Goal: Information Seeking & Learning: Find specific fact

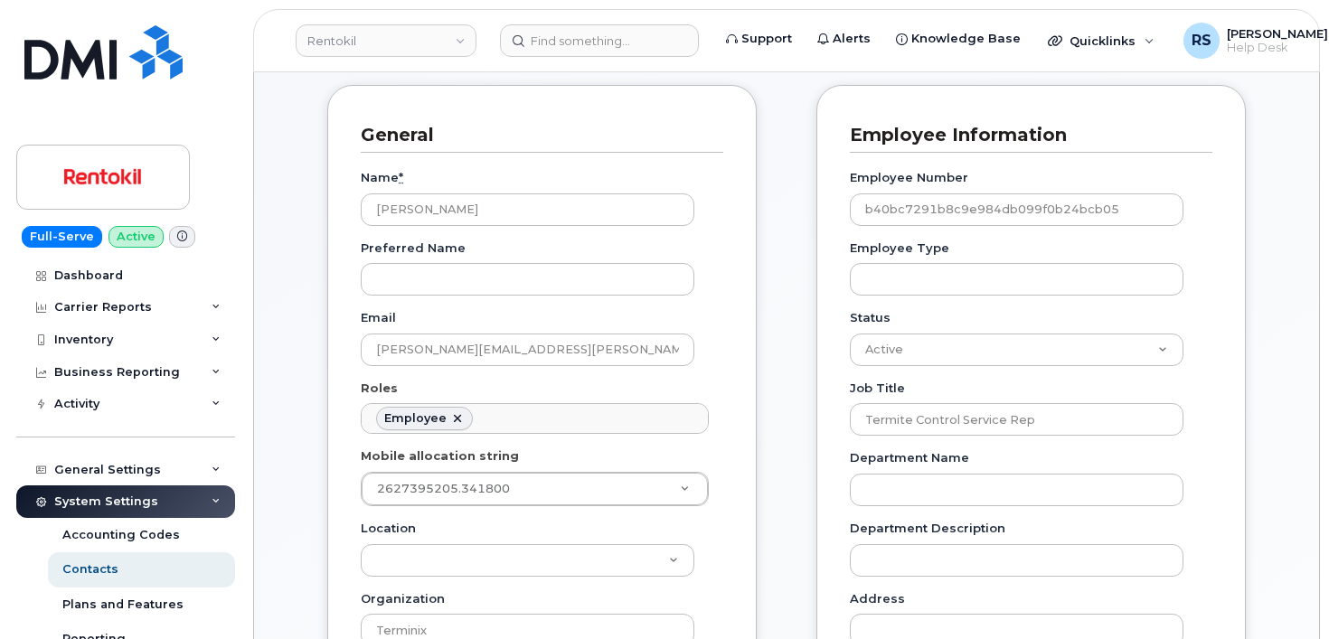
scroll to position [61, 0]
drag, startPoint x: 25, startPoint y: 611, endPoint x: 5, endPoint y: 525, distance: 88.1
click at [25, 609] on div "System Settings Accounting Codes Contacts Plans and Features Reporting Carrier …" at bounding box center [127, 622] width 223 height 275
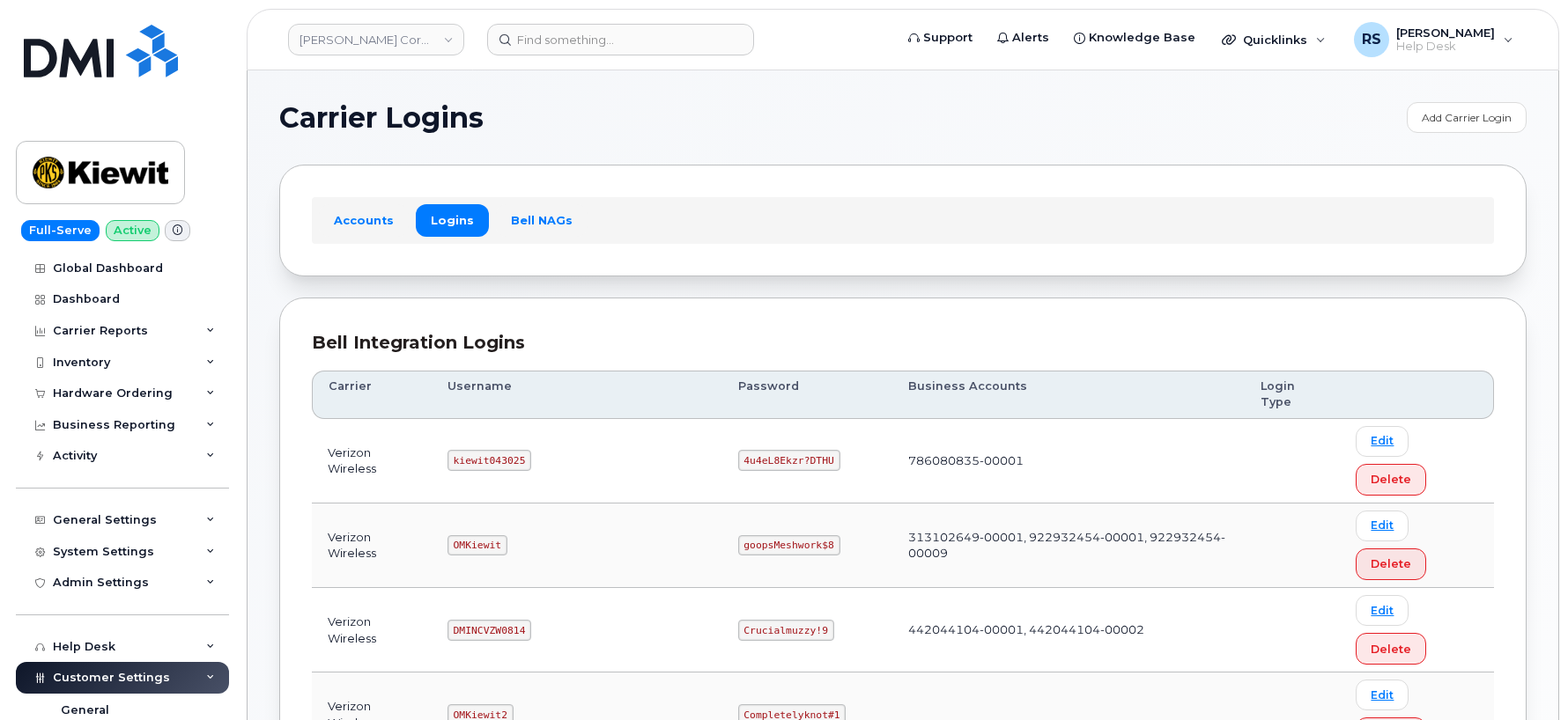
click at [583, 105] on h1 "Carrier Logins" at bounding box center [839, 118] width 1119 height 28
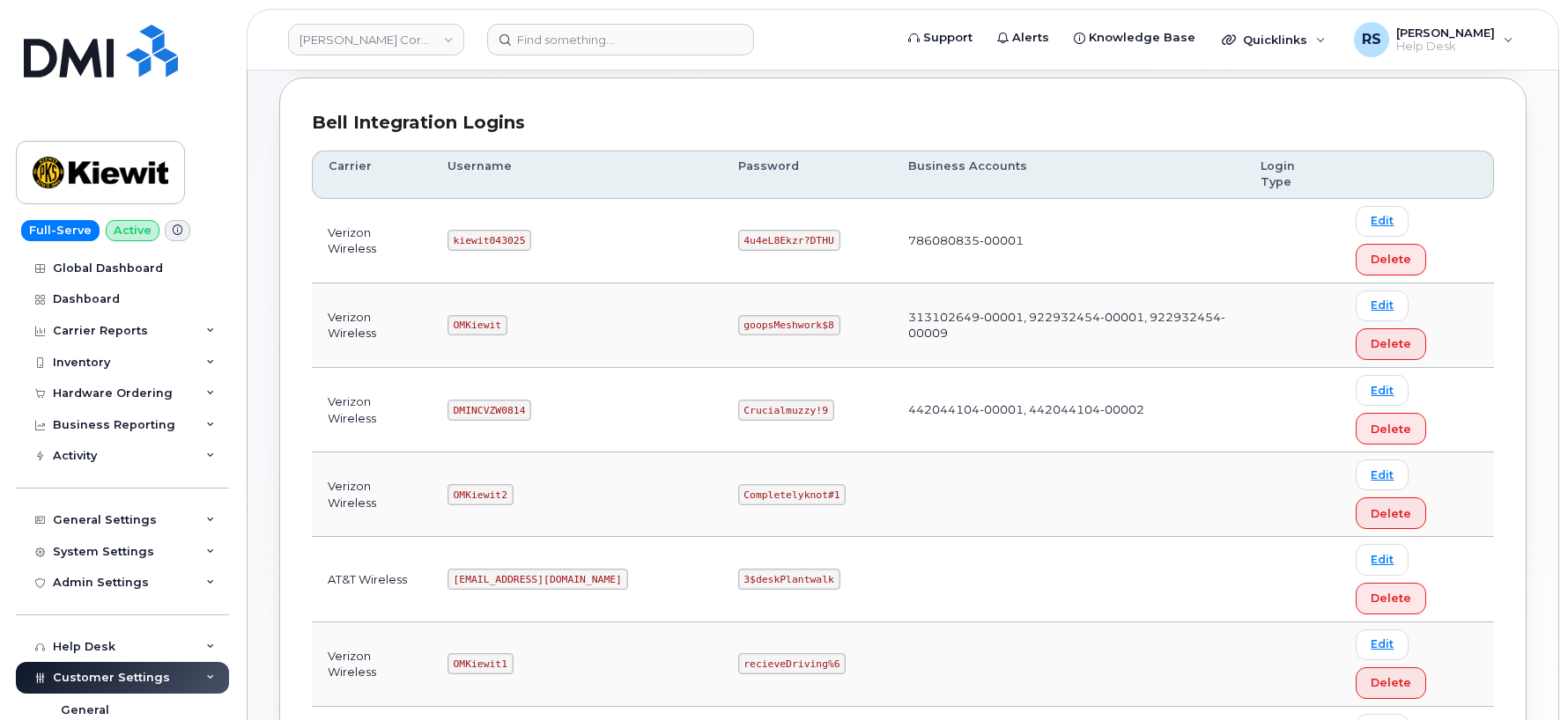
scroll to position [293, 0]
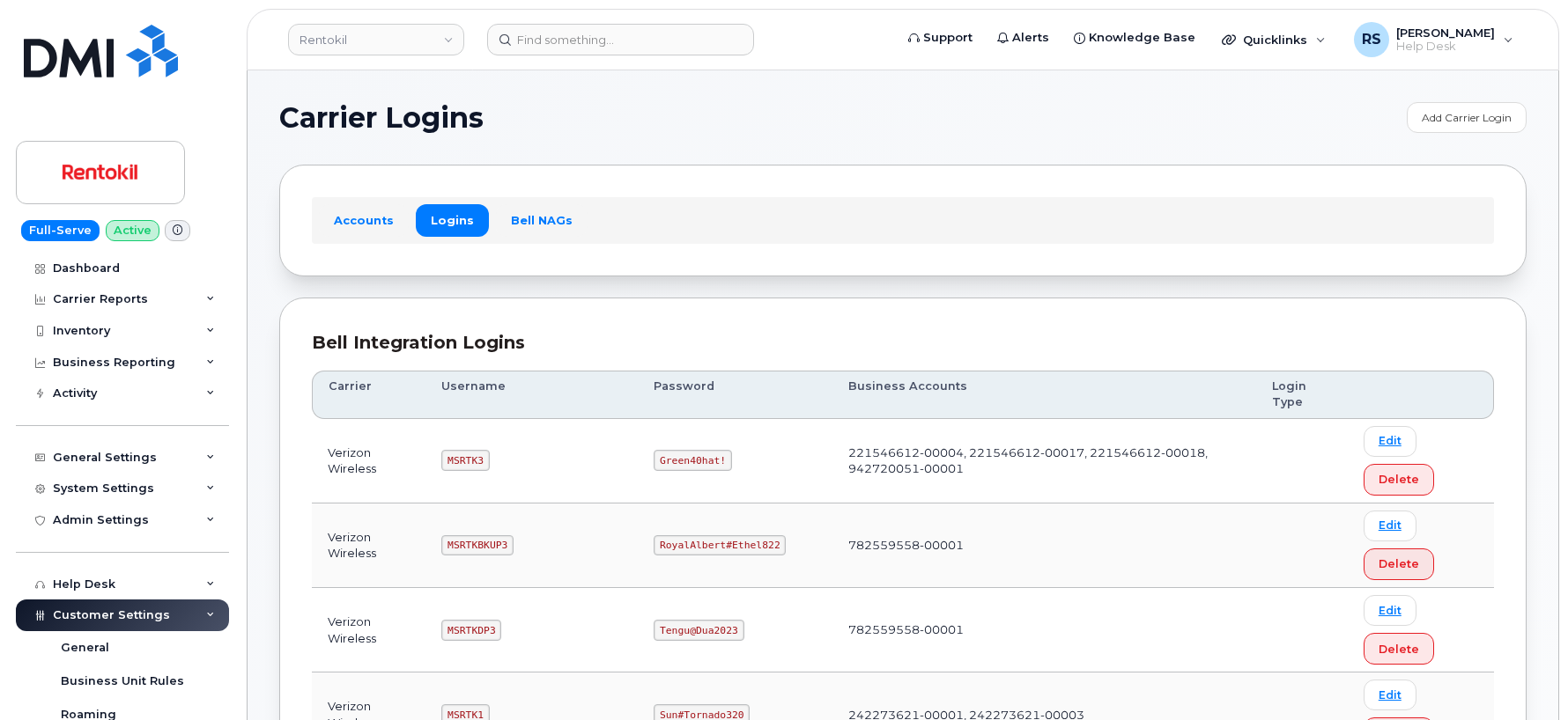
click at [632, 115] on h1 "Carrier Logins" at bounding box center [839, 118] width 1119 height 28
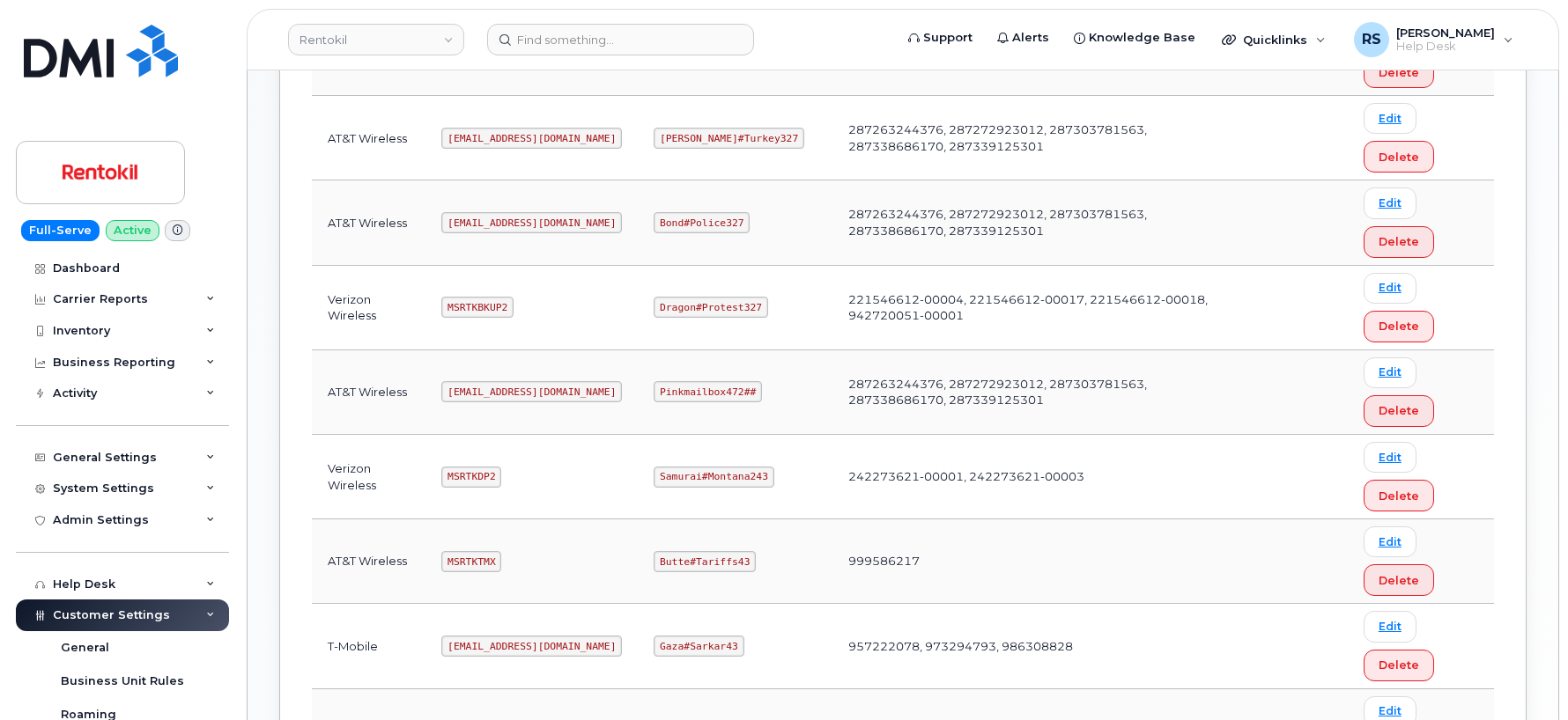
scroll to position [998, 0]
drag, startPoint x: 452, startPoint y: 393, endPoint x: 596, endPoint y: 400, distance: 144.2
click at [596, 400] on td "Ms-rentokil@dminc.com" at bounding box center [532, 395] width 212 height 85
drag, startPoint x: 562, startPoint y: 393, endPoint x: 548, endPoint y: 393, distance: 14.0
copy code "Ms-rentokil@dminc.com"
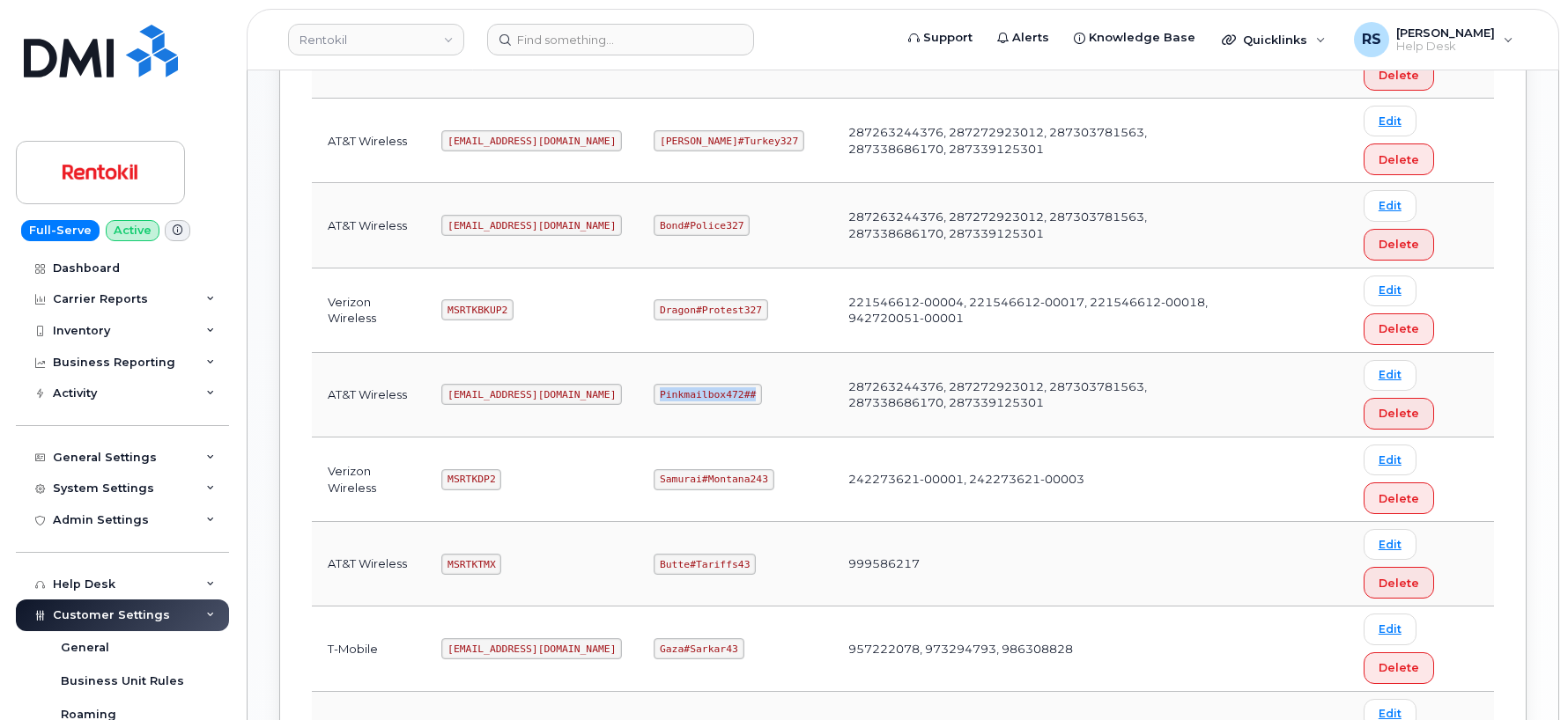
drag, startPoint x: 661, startPoint y: 396, endPoint x: 757, endPoint y: 398, distance: 96.0
click at [757, 398] on td "Pinkmailbox472##" at bounding box center [734, 395] width 194 height 85
copy code "Pinkmailbox472##"
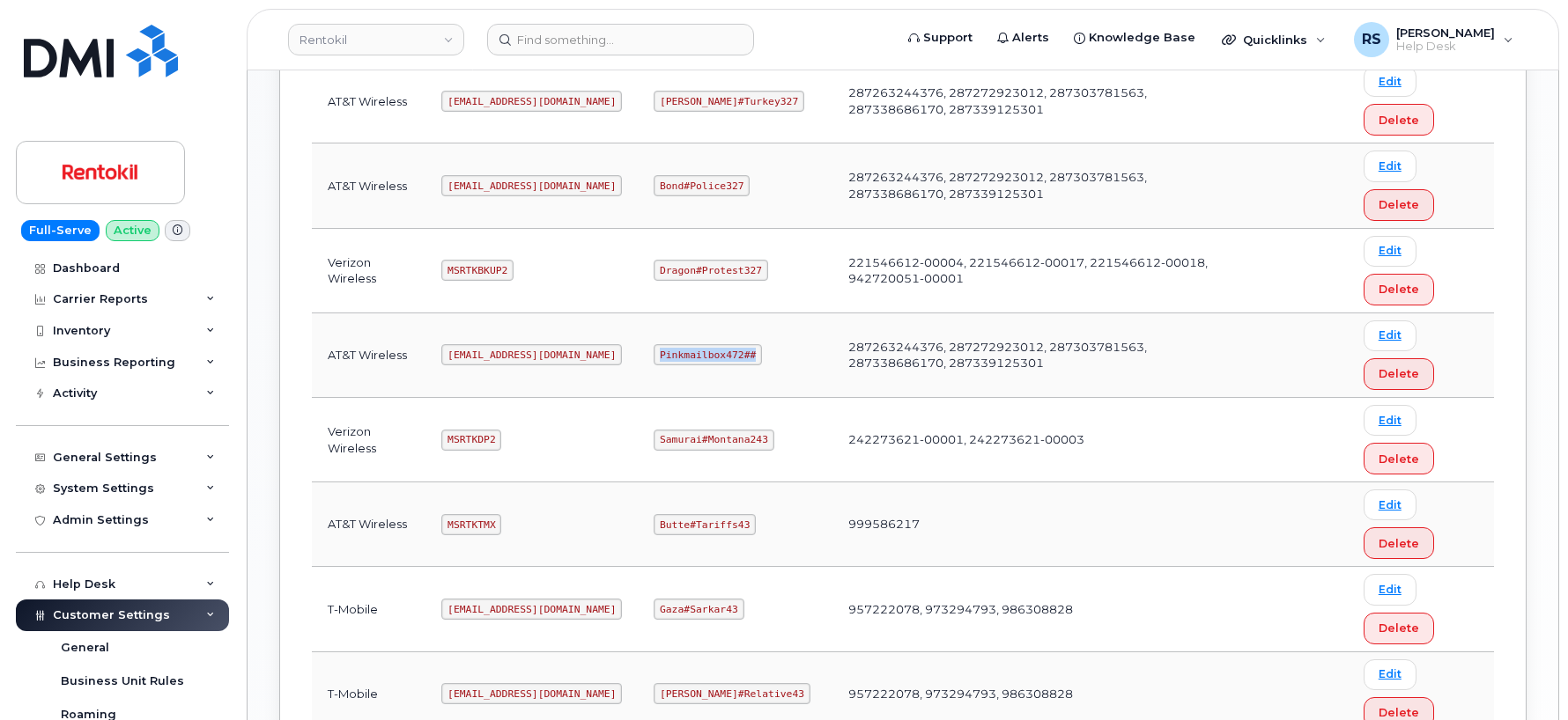
scroll to position [1057, 0]
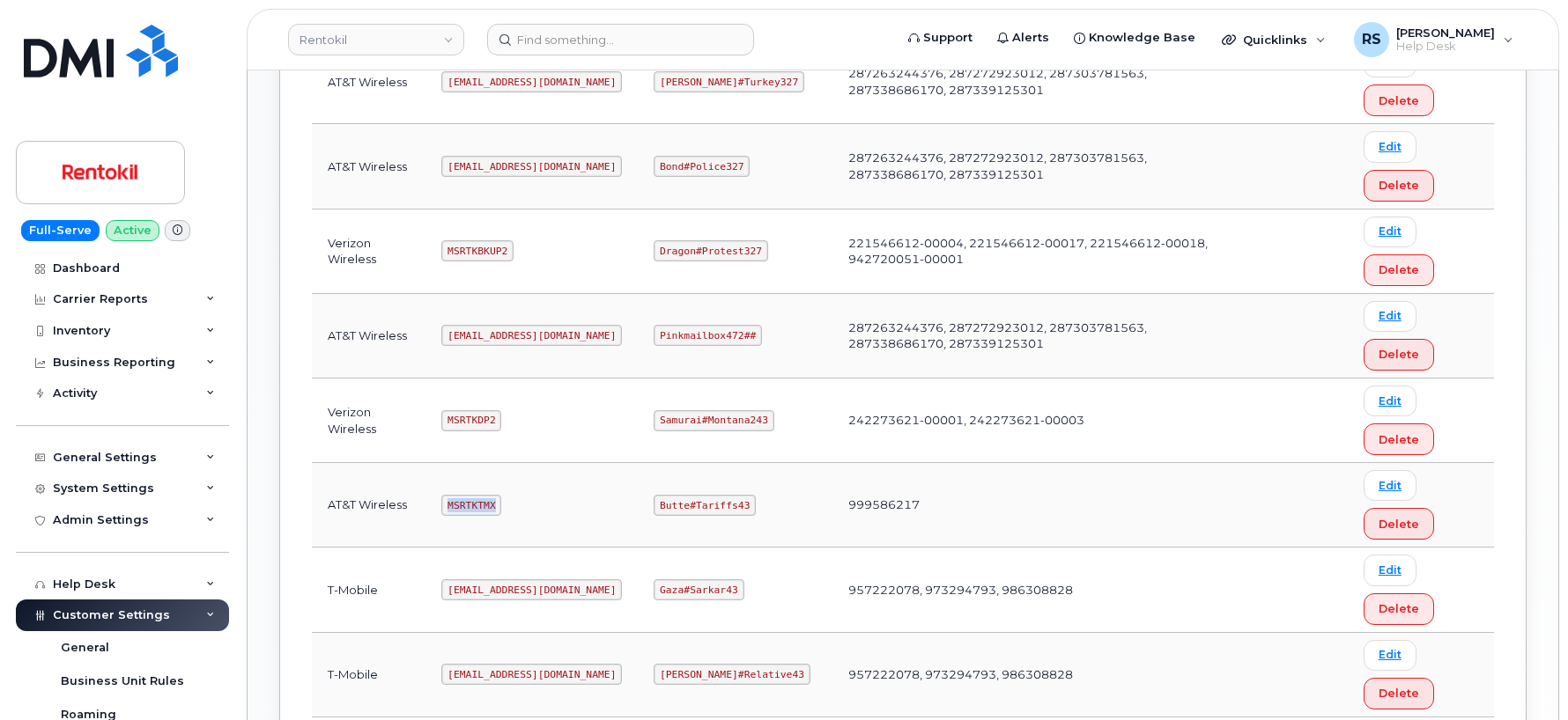
drag, startPoint x: 452, startPoint y: 501, endPoint x: 504, endPoint y: 507, distance: 52.3
click at [504, 507] on td "MSRTKTMX" at bounding box center [532, 505] width 212 height 85
copy code "MSRTKTMX"
drag, startPoint x: 661, startPoint y: 507, endPoint x: 757, endPoint y: 509, distance: 96.0
click at [757, 509] on td "Butte#Tariffs43" at bounding box center [734, 505] width 194 height 85
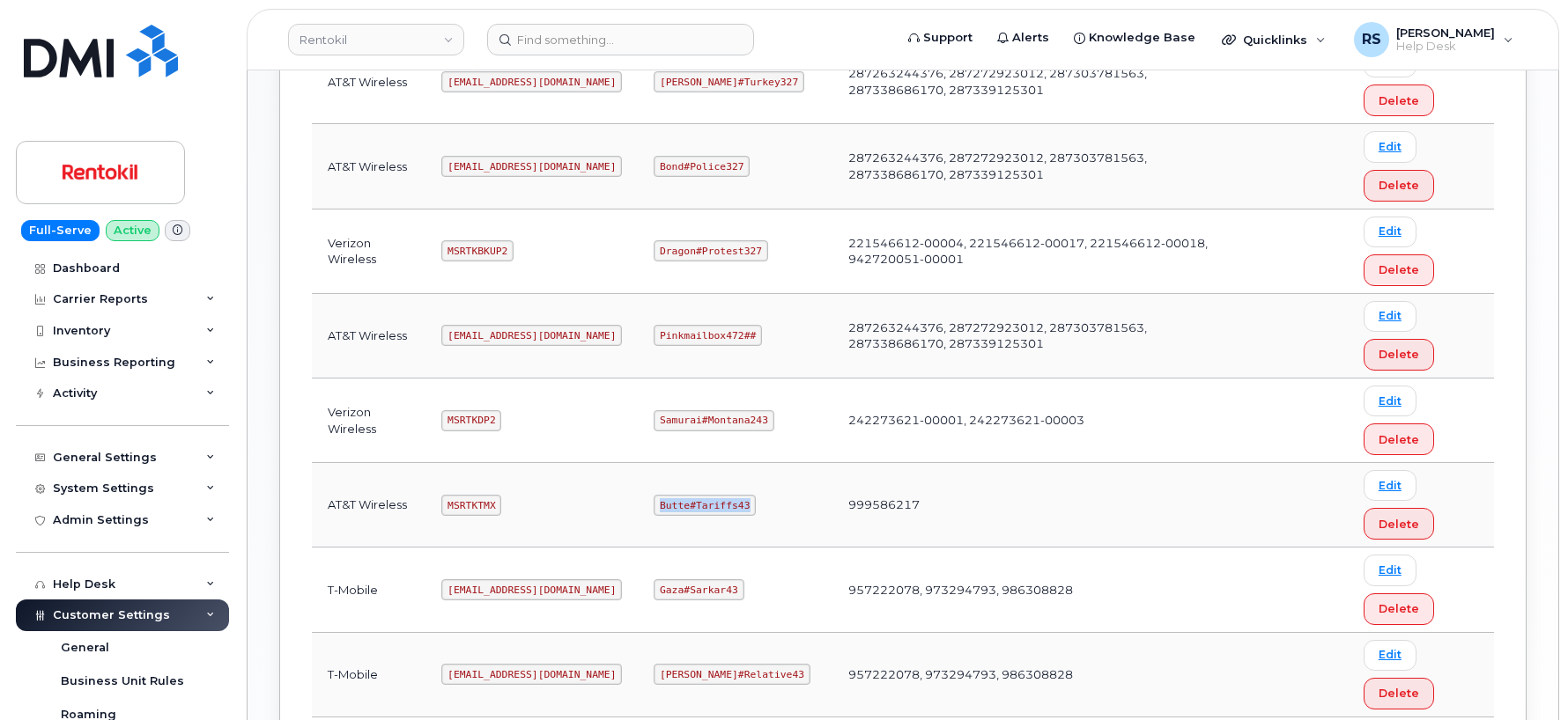
copy code "Butte#Tariffs43"
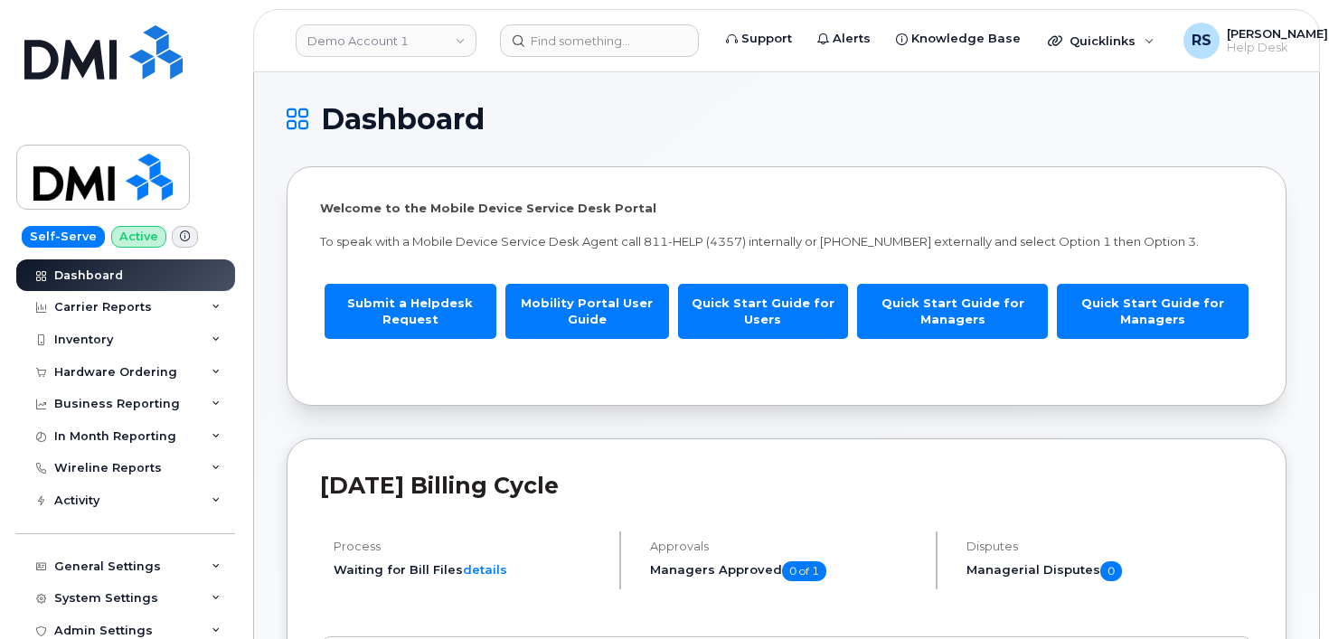
click at [553, 115] on h1 "Dashboard" at bounding box center [782, 119] width 991 height 29
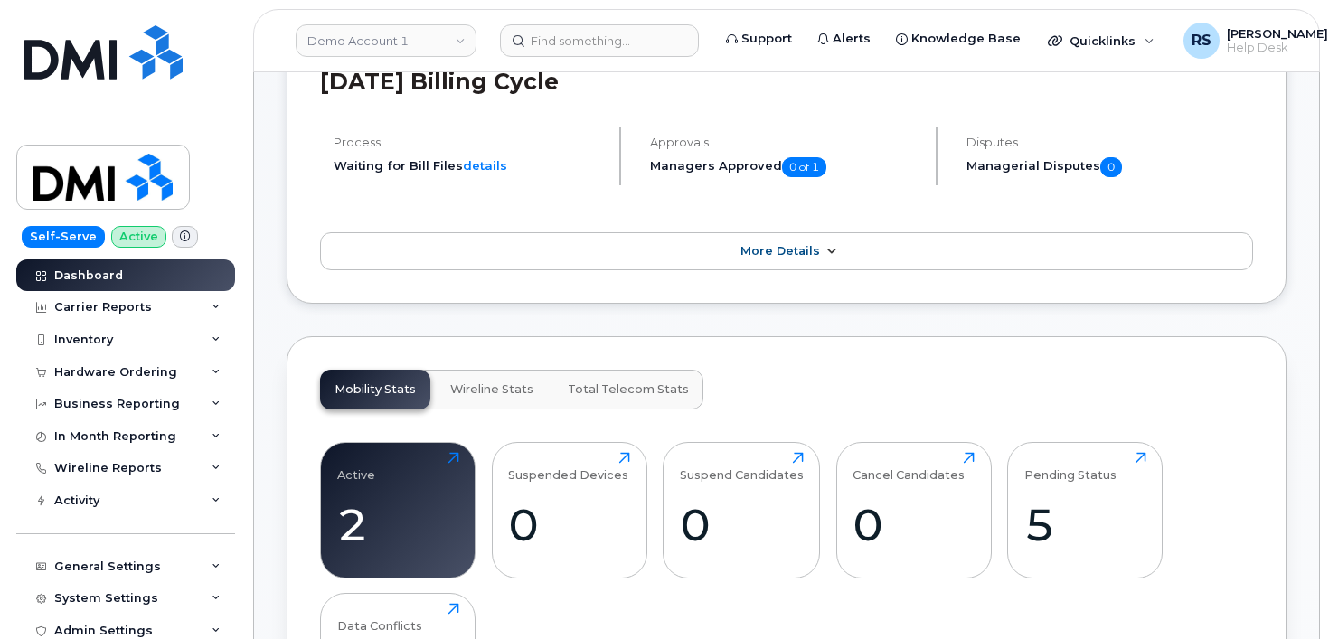
scroll to position [422, 0]
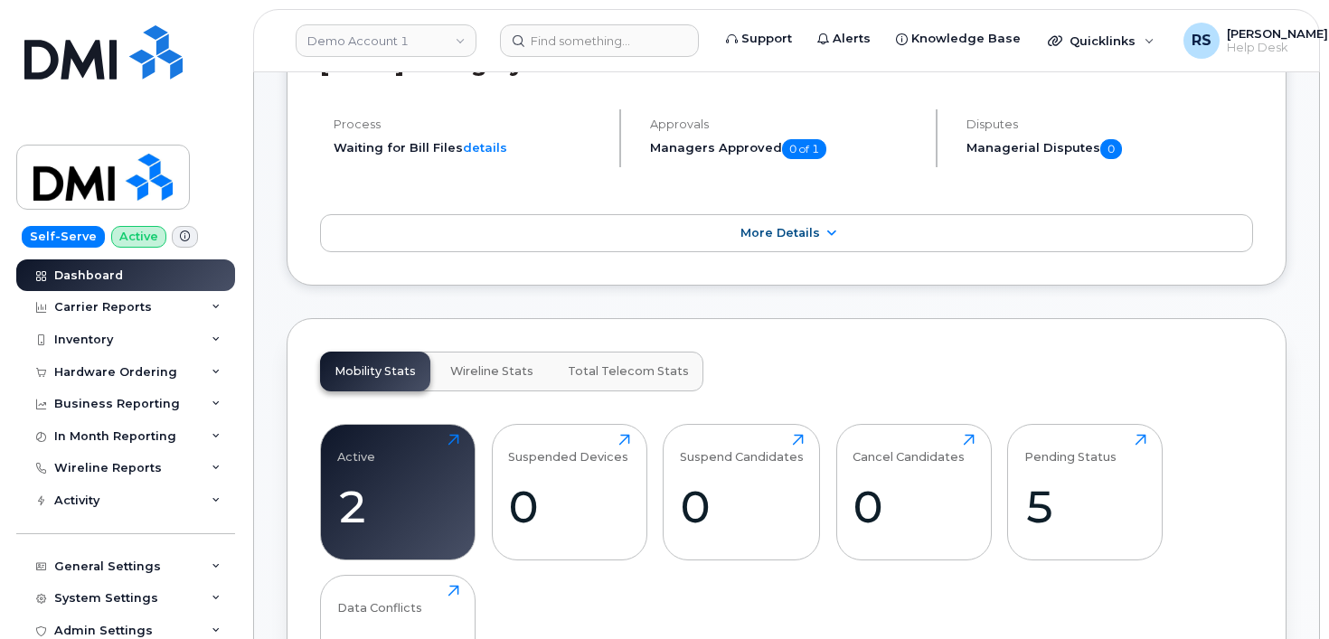
click at [12, 612] on div "Self-Serve Active Dashboard Carrier Reports Monthly Billing Data Daily Data Poo…" at bounding box center [122, 319] width 245 height 639
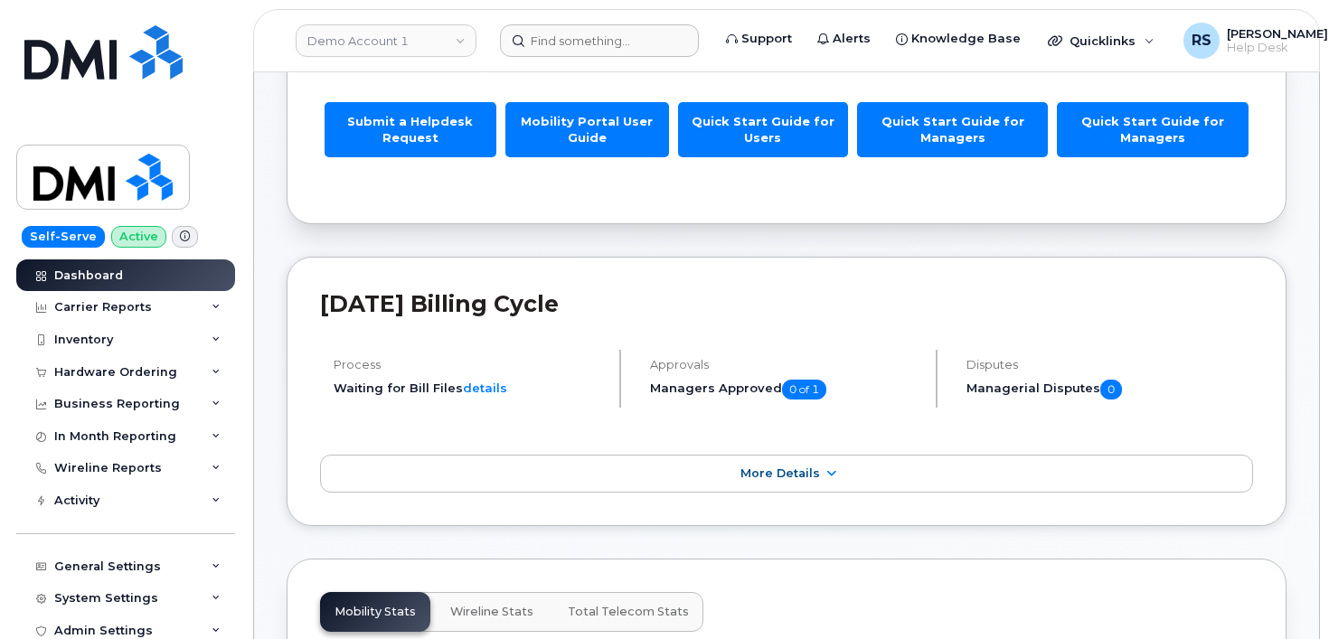
scroll to position [181, 0]
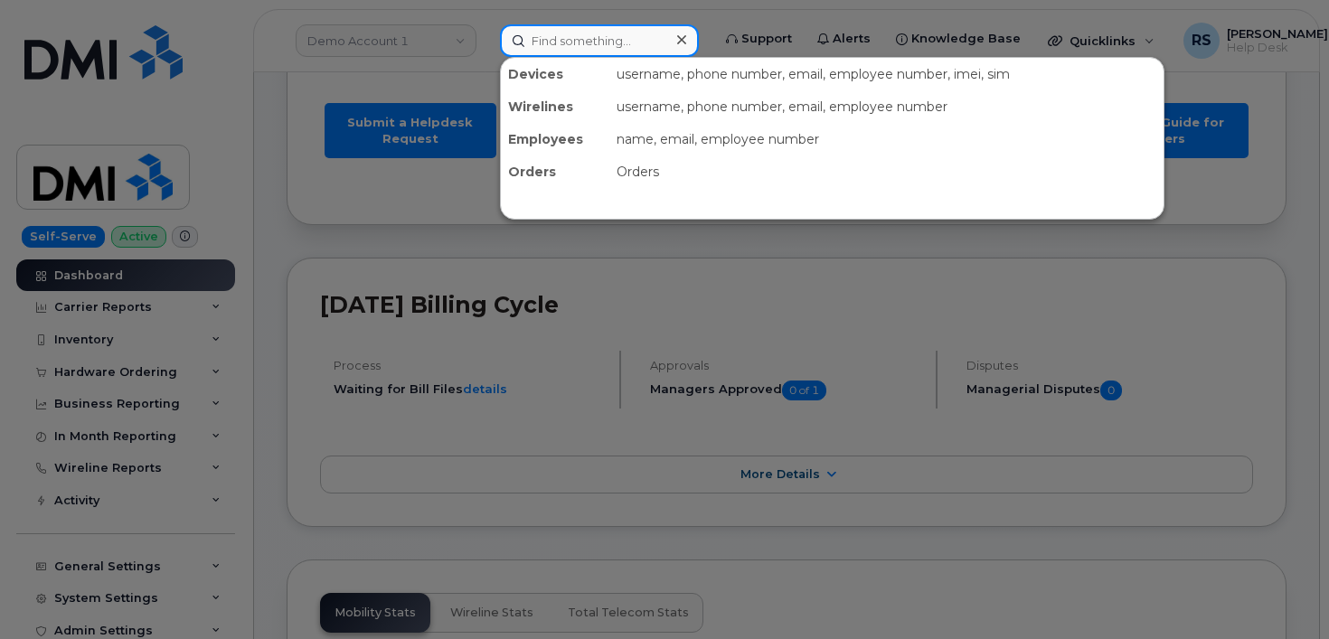
click at [538, 45] on input at bounding box center [599, 40] width 199 height 33
paste input "619.508.0192"
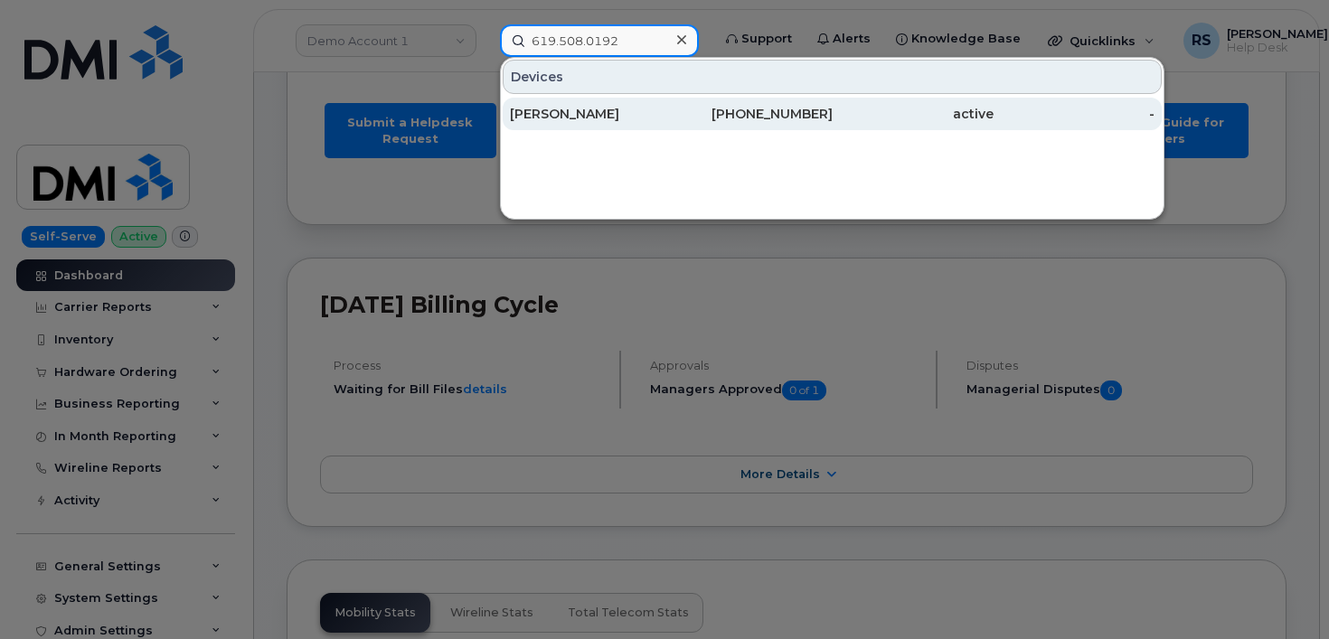
type input "619.508.0192"
click at [584, 113] on div "[PERSON_NAME]" at bounding box center [590, 114] width 161 height 18
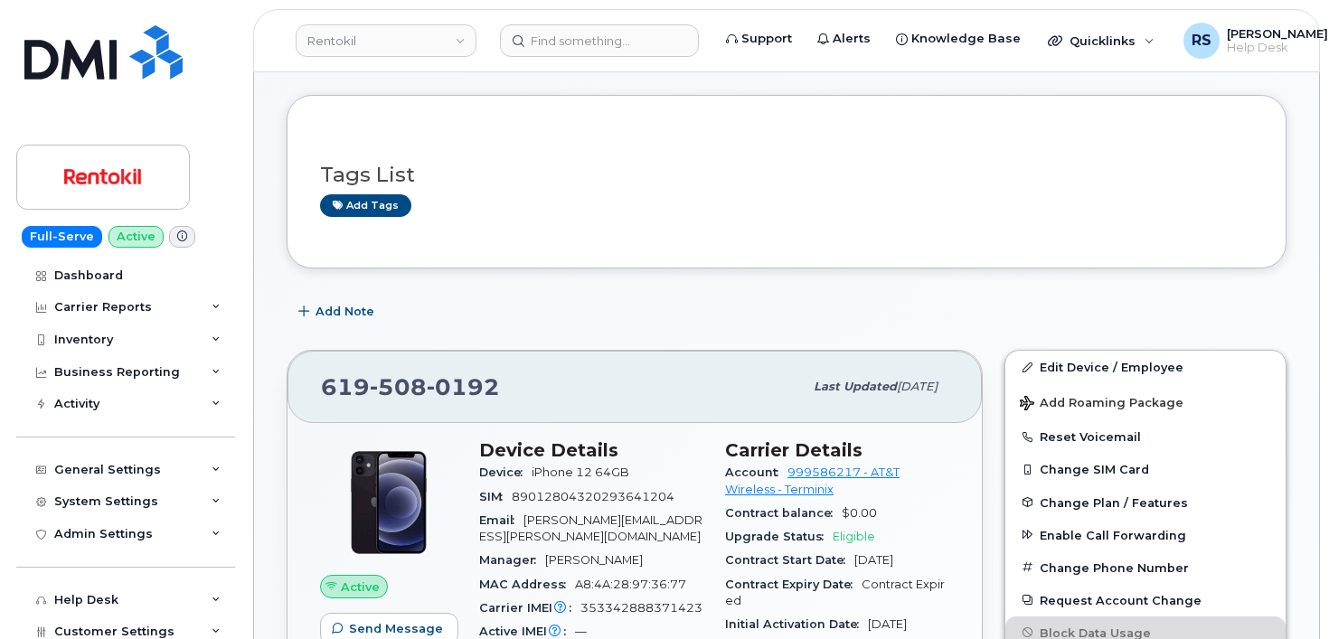
scroll to position [301, 0]
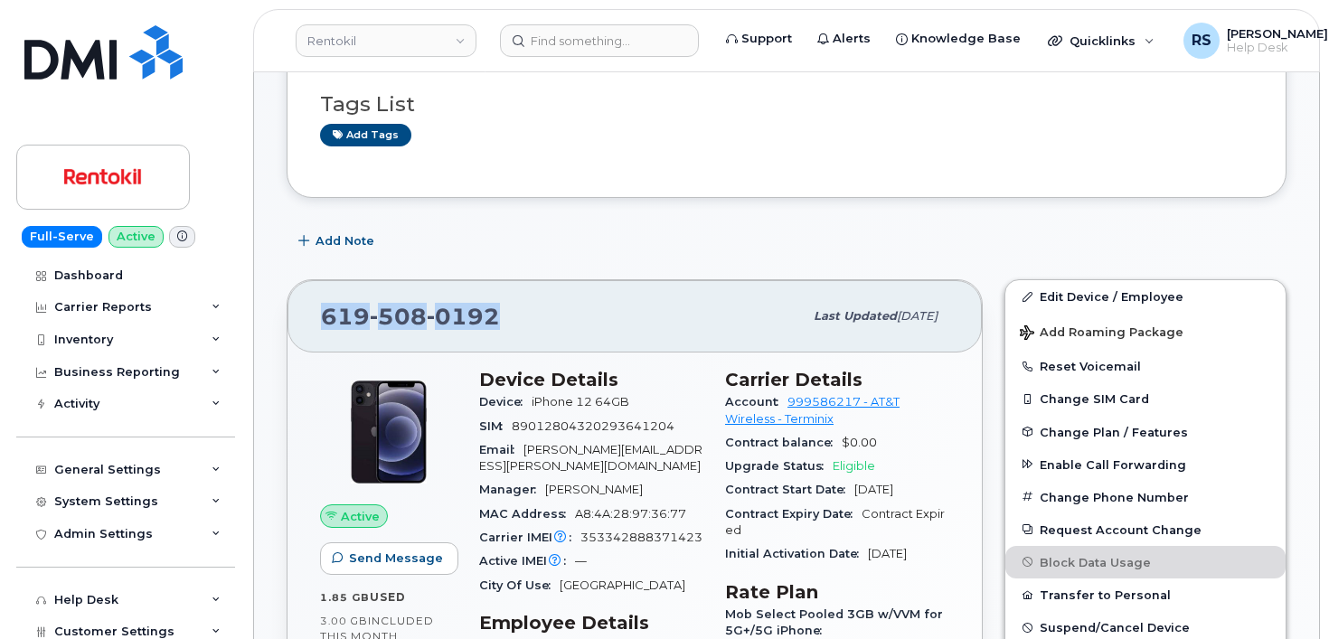
drag, startPoint x: 509, startPoint y: 314, endPoint x: 319, endPoint y: 319, distance: 189.9
click at [319, 319] on div "[PHONE_NUMBER] Last updated [DATE]" at bounding box center [634, 316] width 694 height 72
copy span "619 508 0192"
click at [848, 399] on link "999586217 - AT&T Wireless - Terminix" at bounding box center [812, 410] width 174 height 30
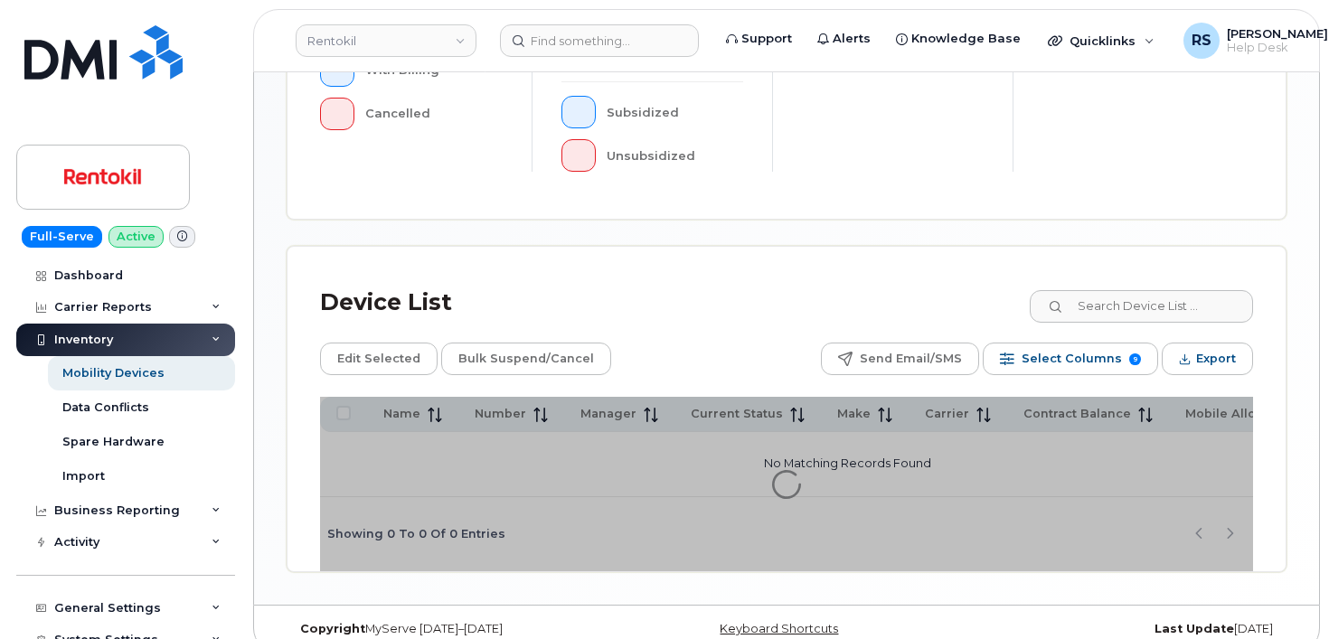
scroll to position [678, 0]
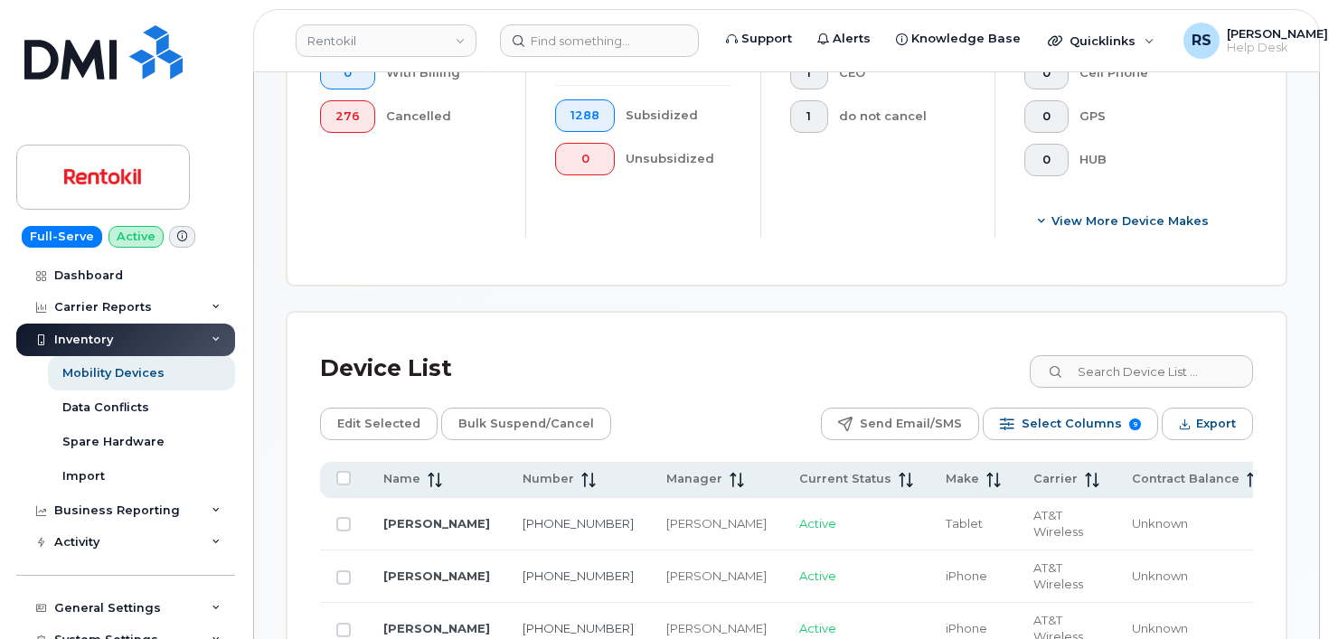
scroll to position [710, 0]
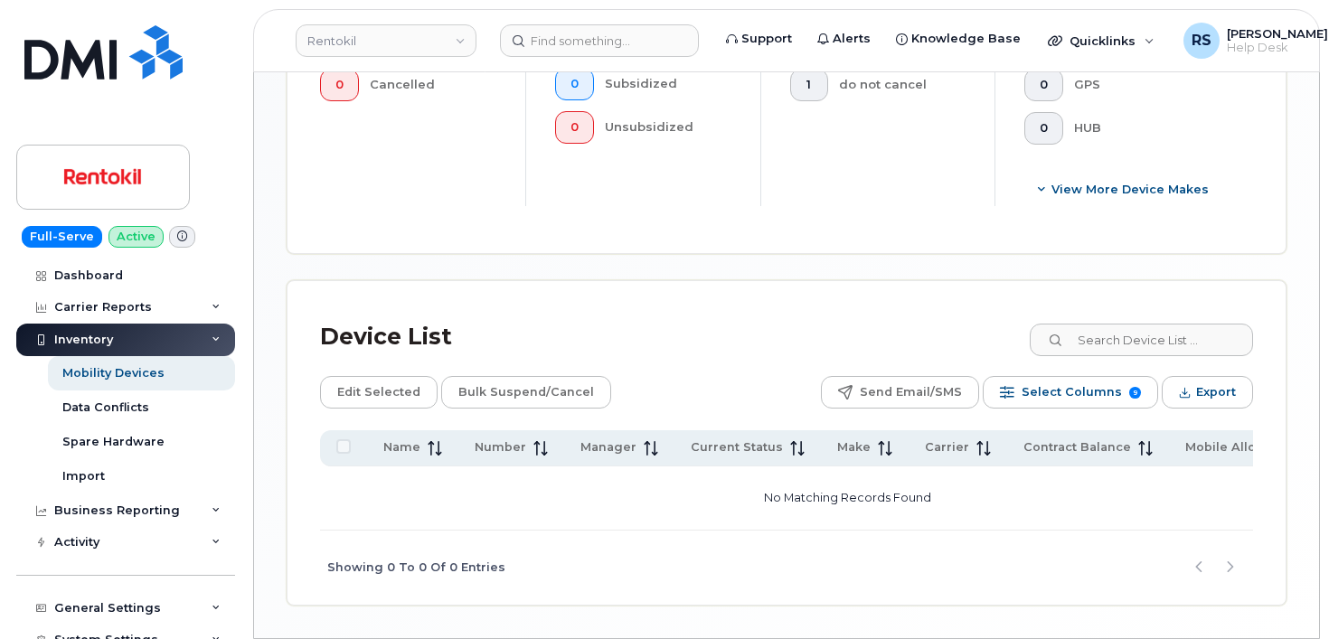
click at [588, 264] on div "Mobility Devices Devices Save Report Import from CSV Add Device Filter Device D…" at bounding box center [787, 0] width 1000 height 1210
